Goal: Obtain resource: Obtain resource

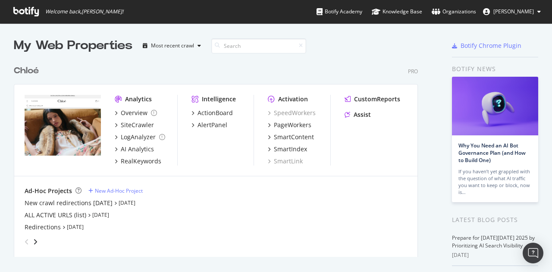
scroll to position [266, 539]
click at [147, 115] on div "Overview" at bounding box center [134, 113] width 27 height 9
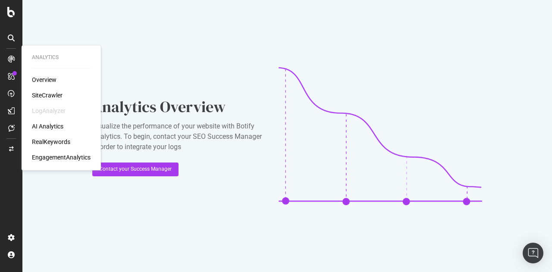
click at [43, 92] on div "SiteCrawler" at bounding box center [47, 95] width 31 height 9
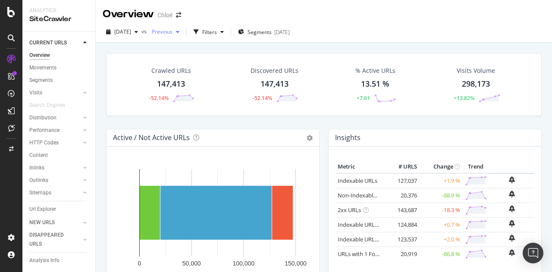
click at [173, 31] on span "Previous" at bounding box center [160, 31] width 24 height 7
click at [202, 33] on div "button" at bounding box center [196, 32] width 12 height 12
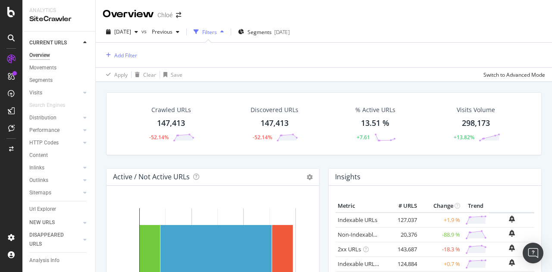
click at [217, 31] on div "Filters" at bounding box center [209, 31] width 15 height 7
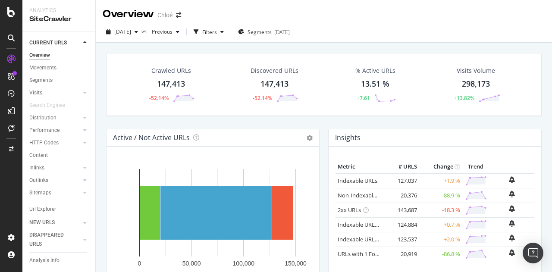
click at [186, 79] on div "Crawled URLs 147,413 -52.14%" at bounding box center [171, 84] width 64 height 45
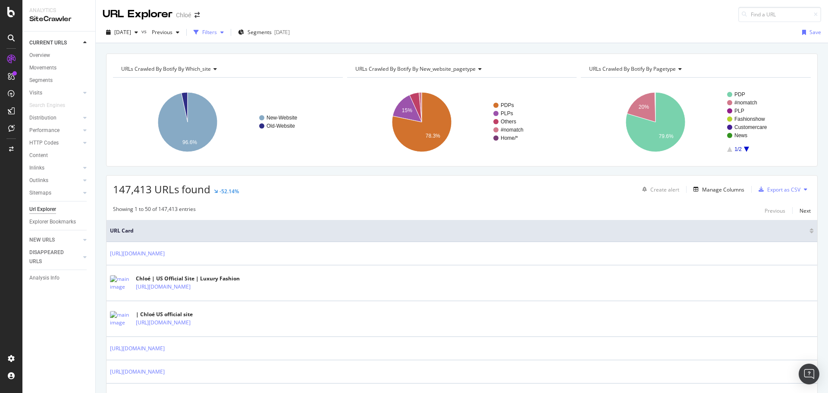
click at [217, 31] on div "Filters" at bounding box center [209, 31] width 15 height 7
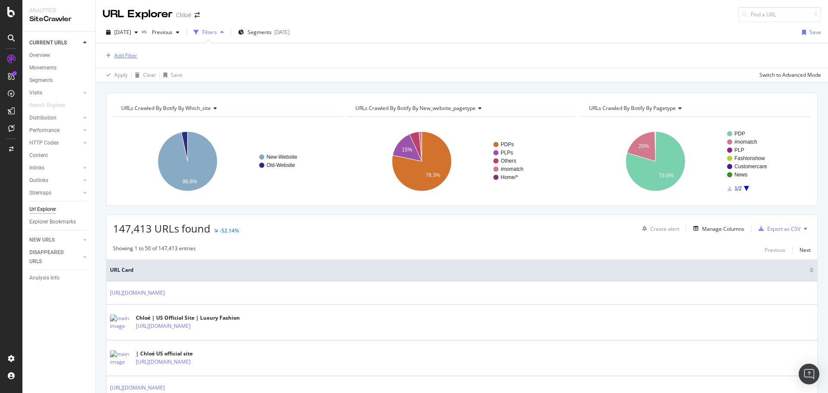
click at [131, 54] on div "Add Filter" at bounding box center [125, 55] width 23 height 7
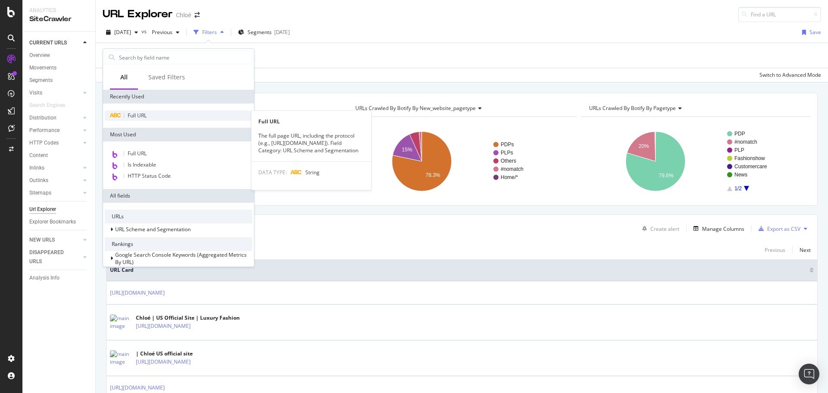
click at [161, 113] on div "Full URL" at bounding box center [179, 115] width 148 height 10
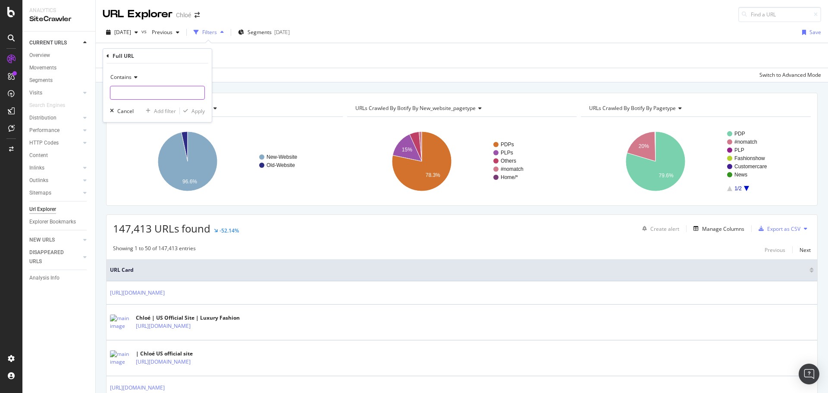
click at [137, 93] on input "text" at bounding box center [157, 93] width 94 height 14
type input "/us/"
click at [199, 109] on div "Apply" at bounding box center [198, 110] width 13 height 7
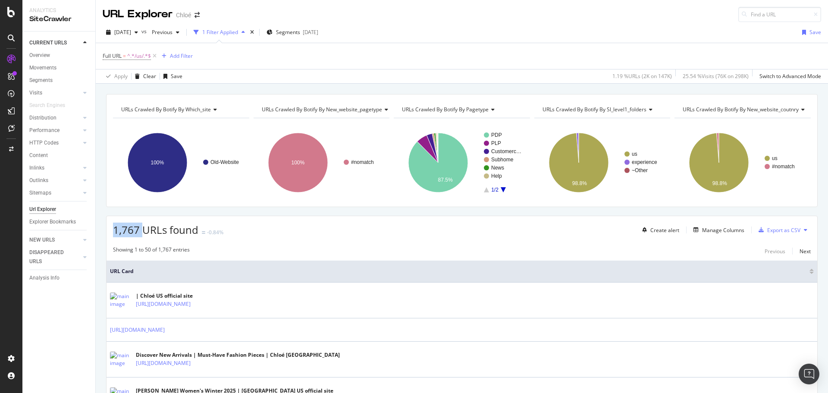
drag, startPoint x: 143, startPoint y: 231, endPoint x: 110, endPoint y: 230, distance: 33.2
click at [110, 230] on div "1,767 URLs found -0.84% Create alert Manage Columns Export as CSV" at bounding box center [462, 226] width 711 height 21
click at [552, 251] on div "Next" at bounding box center [805, 251] width 11 height 7
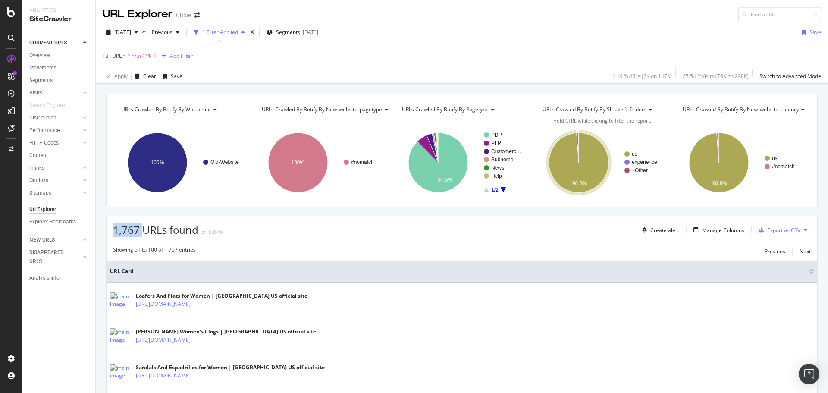
click at [552, 231] on div "Export as CSV" at bounding box center [783, 229] width 33 height 7
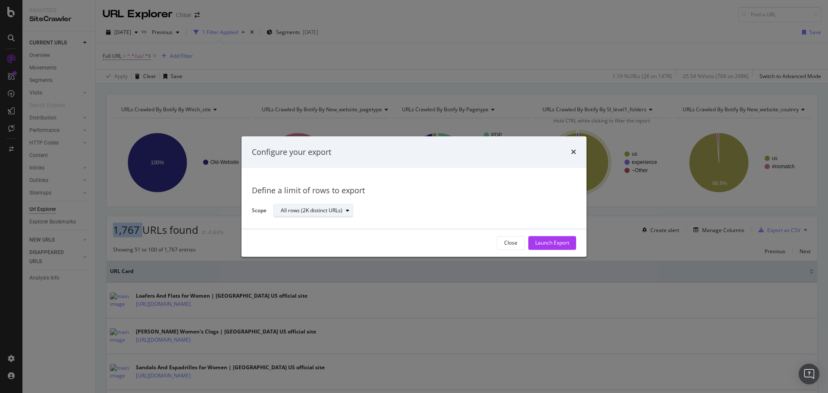
click at [311, 208] on div "All rows (2K distinct URLs)" at bounding box center [312, 210] width 62 height 5
click at [324, 214] on div "All rows (2K distinct URLs)" at bounding box center [312, 210] width 62 height 5
click at [552, 239] on div "Launch Export" at bounding box center [552, 242] width 34 height 13
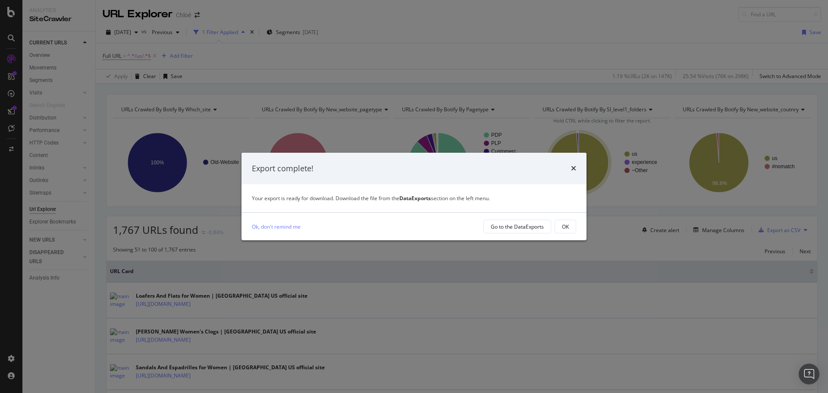
drag, startPoint x: 531, startPoint y: 224, endPoint x: 424, endPoint y: 217, distance: 106.3
click at [424, 218] on div "Ok, don't remind me Go to the DataExports OK" at bounding box center [414, 227] width 345 height 28
click at [552, 170] on icon "times" at bounding box center [573, 168] width 5 height 7
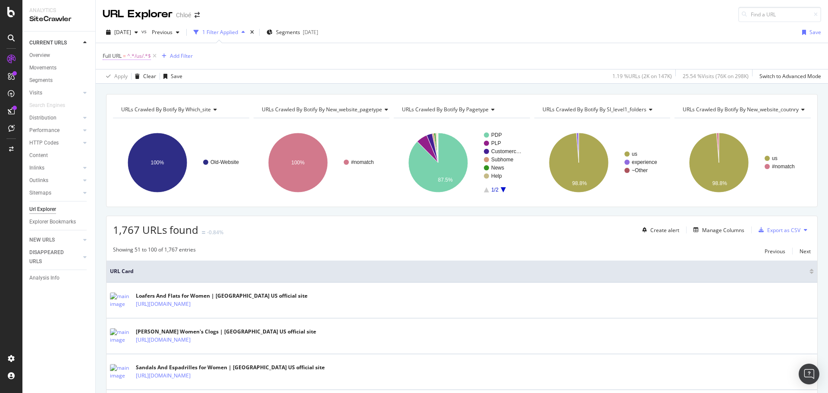
click at [139, 59] on span "^.*/us/.*$" at bounding box center [139, 56] width 24 height 12
click at [125, 96] on input "/us/" at bounding box center [151, 92] width 82 height 14
click at [125, 95] on input "/us/" at bounding box center [151, 92] width 82 height 14
type input "/en-gb/"
click at [194, 108] on div "Apply" at bounding box center [198, 110] width 13 height 7
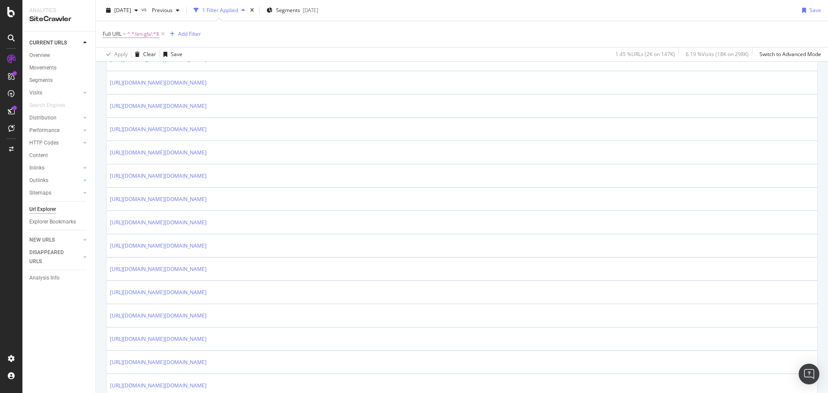
scroll to position [1104, 0]
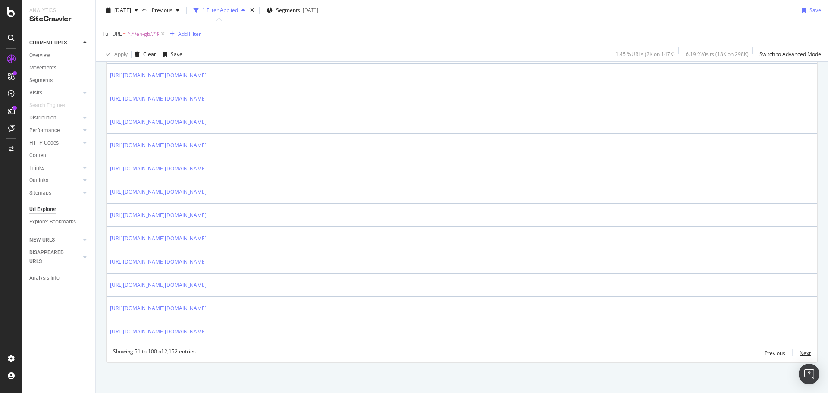
click at [552, 272] on div "Next" at bounding box center [805, 352] width 11 height 7
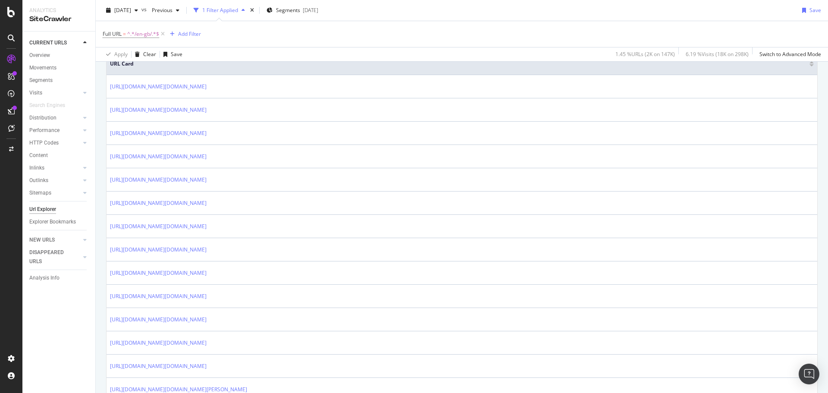
scroll to position [0, 0]
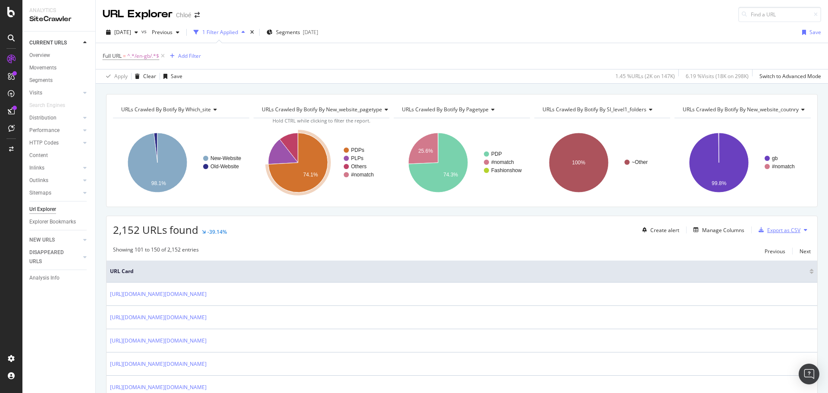
click at [552, 230] on div "button" at bounding box center [761, 229] width 12 height 5
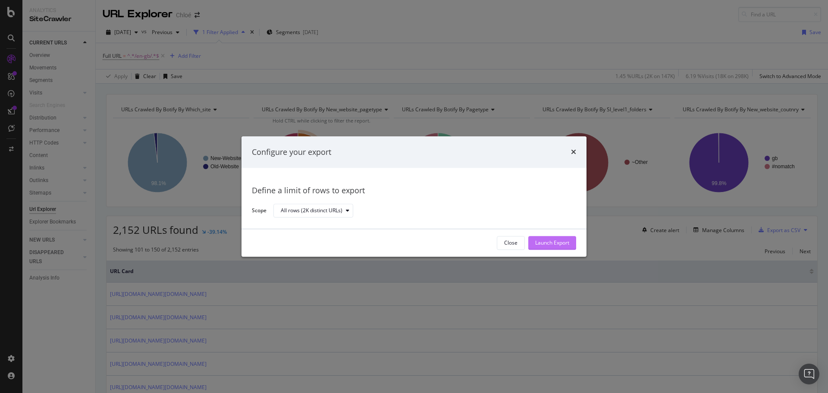
click at [552, 238] on div "Launch Export" at bounding box center [552, 242] width 34 height 13
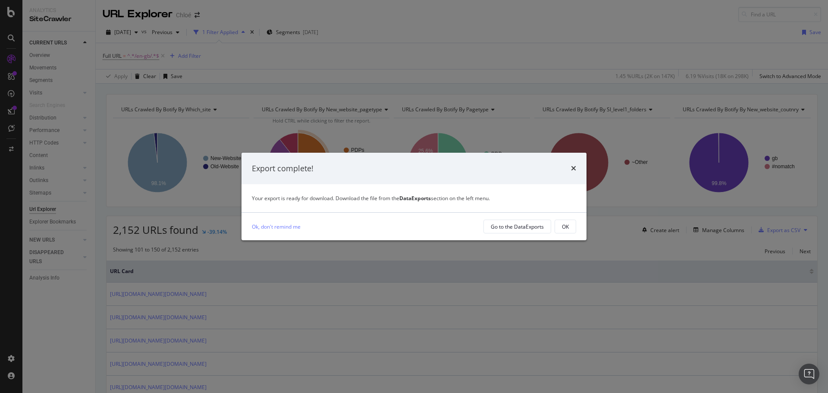
click at [552, 173] on div "Export complete!" at bounding box center [414, 169] width 345 height 32
click at [552, 164] on div "Export complete!" at bounding box center [414, 169] width 345 height 32
click at [552, 169] on icon "times" at bounding box center [573, 168] width 5 height 7
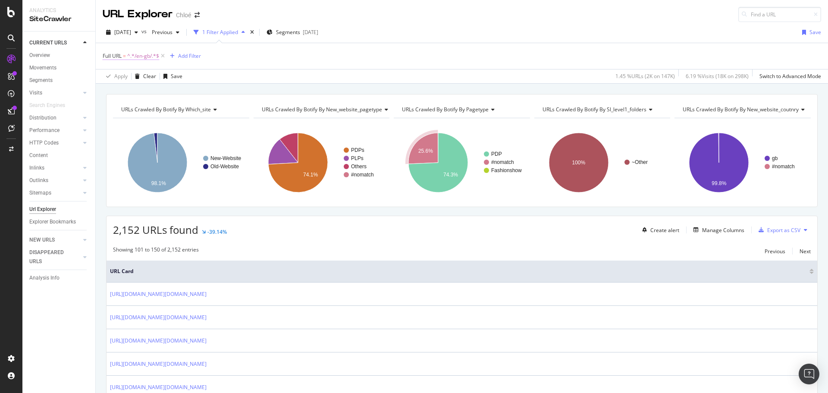
click at [128, 57] on span "^.*/en-gb/.*$" at bounding box center [143, 56] width 32 height 12
click at [129, 94] on input "/en-gb/" at bounding box center [151, 92] width 82 height 14
click at [131, 94] on input "/en-gb/" at bounding box center [151, 92] width 82 height 14
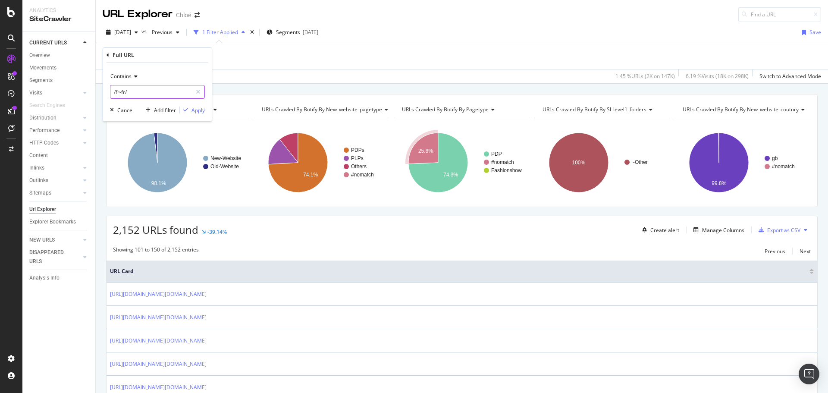
type input "/fr-fr/"
click at [196, 107] on div "Apply" at bounding box center [198, 110] width 13 height 7
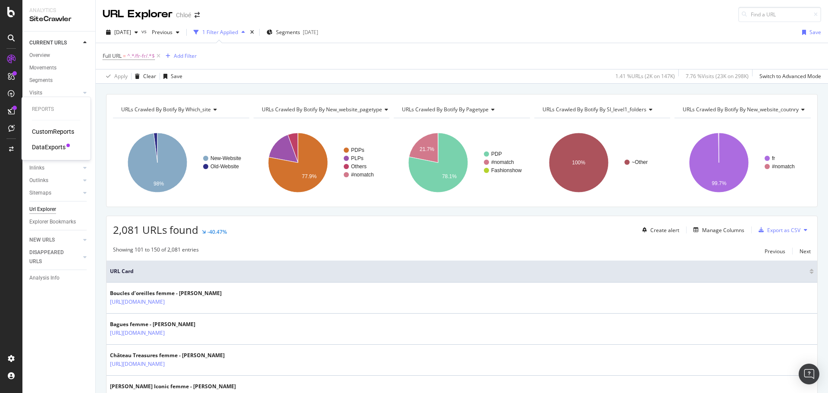
click at [43, 144] on div "DataExports" at bounding box center [49, 147] width 34 height 9
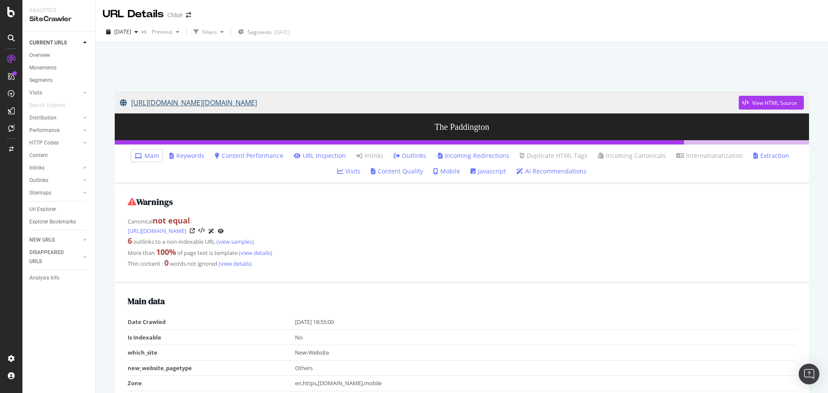
click at [231, 101] on link "[URL][DOMAIN_NAME][DOMAIN_NAME]" at bounding box center [429, 103] width 619 height 22
click at [35, 148] on div "DataExports" at bounding box center [49, 147] width 34 height 9
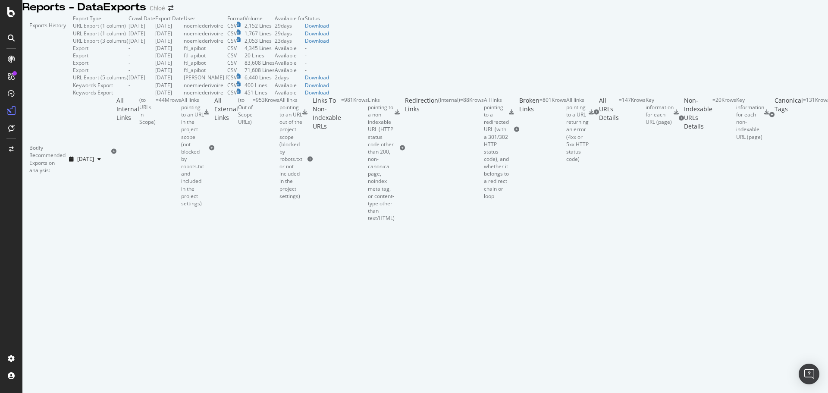
drag, startPoint x: 674, startPoint y: 107, endPoint x: 649, endPoint y: 107, distance: 24.6
click at [305, 37] on td "29 days" at bounding box center [290, 33] width 30 height 7
click at [329, 37] on div "Download" at bounding box center [317, 33] width 24 height 7
click at [329, 29] on div "Download" at bounding box center [317, 25] width 24 height 7
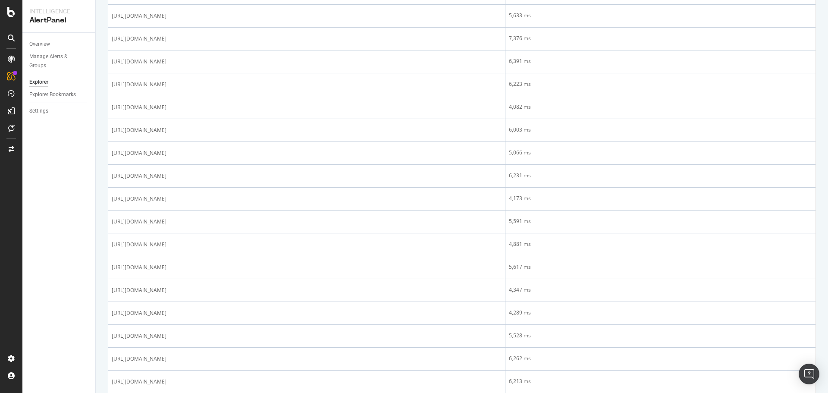
scroll to position [647, 0]
